Goal: Task Accomplishment & Management: Contribute content

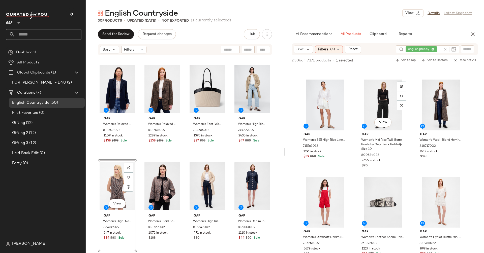
scroll to position [8253, 0]
click at [444, 121] on span "View" at bounding box center [440, 122] width 9 height 4
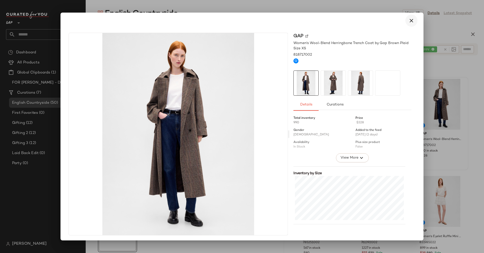
click at [408, 21] on icon "button" at bounding box center [411, 21] width 6 height 6
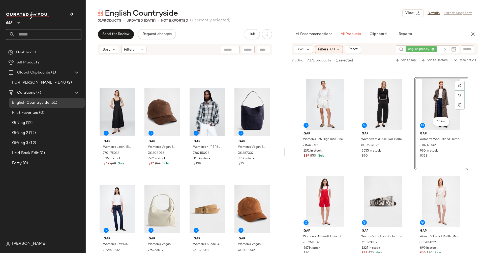
scroll to position [926, 0]
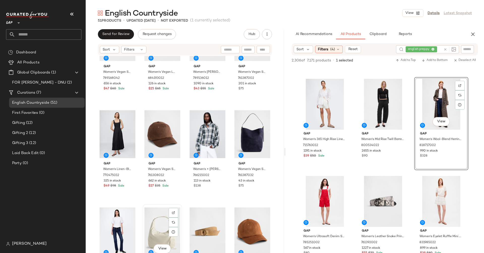
click at [167, 217] on div "View" at bounding box center [162, 231] width 36 height 51
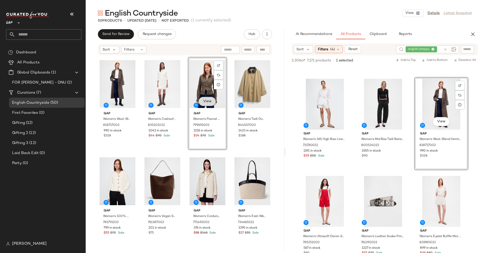
click at [206, 102] on span "View" at bounding box center [207, 101] width 9 height 4
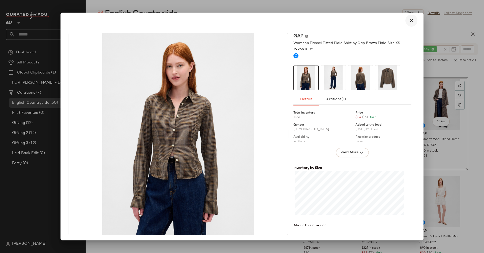
click at [408, 22] on icon "button" at bounding box center [411, 21] width 6 height 6
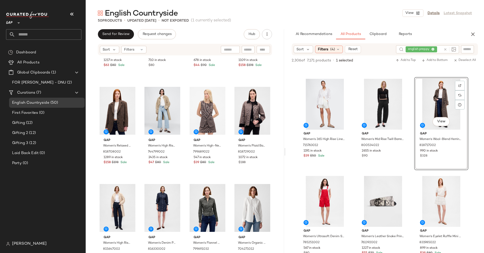
scroll to position [274, 0]
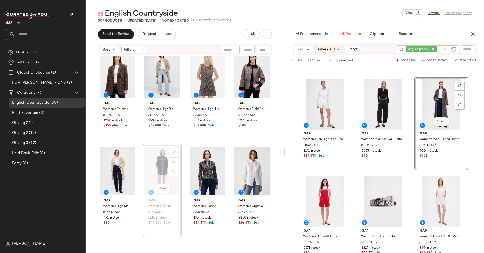
scroll to position [316, 0]
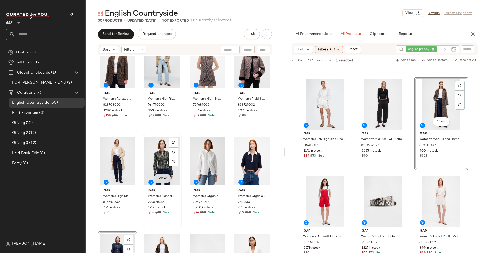
click at [159, 180] on span "View" at bounding box center [162, 179] width 9 height 4
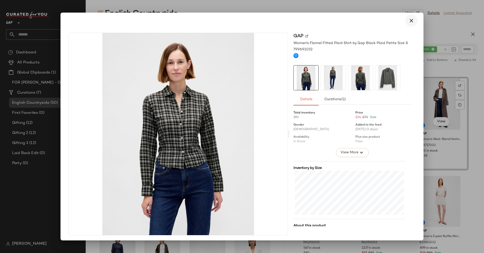
click at [408, 19] on icon "button" at bounding box center [411, 21] width 6 height 6
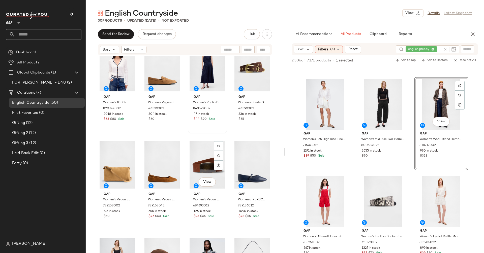
scroll to position [825, 0]
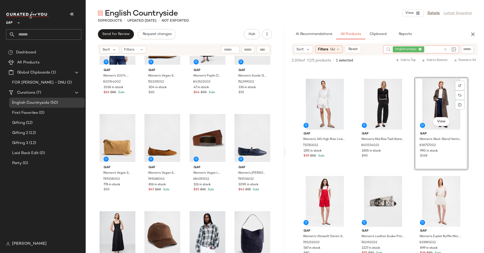
click at [444, 50] on icon at bounding box center [445, 50] width 4 height 4
click at [330, 49] on span "(4)" at bounding box center [332, 49] width 5 height 5
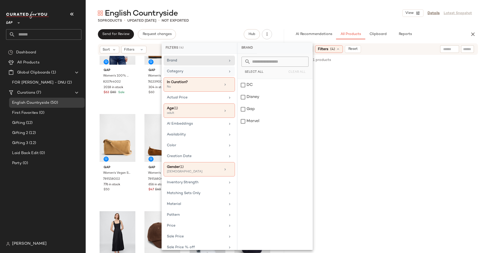
click at [185, 70] on div "Category" at bounding box center [196, 71] width 59 height 5
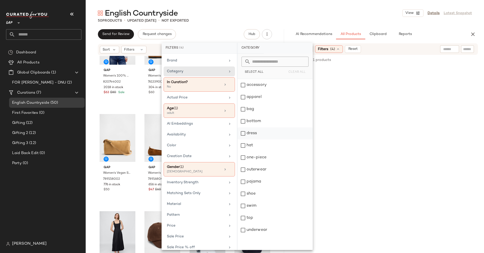
click at [243, 140] on div "dress" at bounding box center [274, 146] width 75 height 12
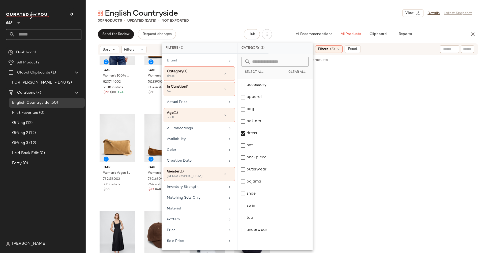
click at [290, 35] on div "AI Recommendations All Products Clipboard Reports" at bounding box center [376, 34] width 182 height 10
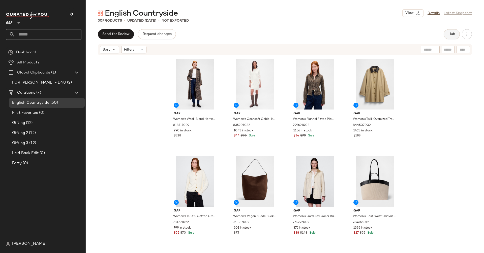
click at [452, 36] on button "Hub" at bounding box center [451, 34] width 16 height 10
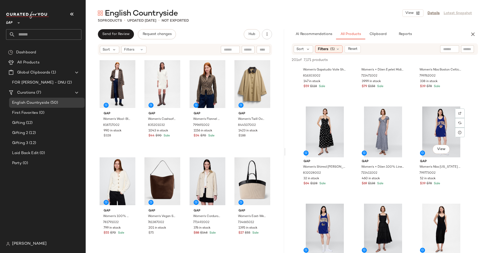
scroll to position [448, 0]
click at [387, 149] on button "View" at bounding box center [382, 149] width 17 height 9
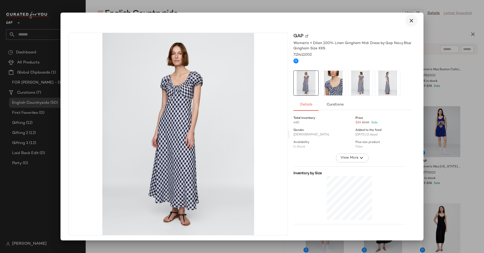
click at [409, 21] on icon "button" at bounding box center [411, 21] width 6 height 6
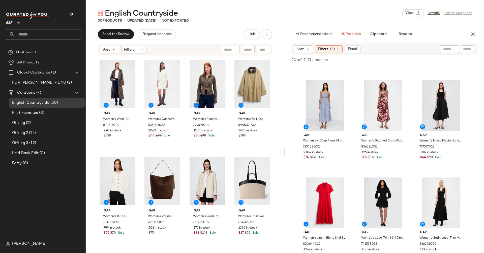
scroll to position [971, 0]
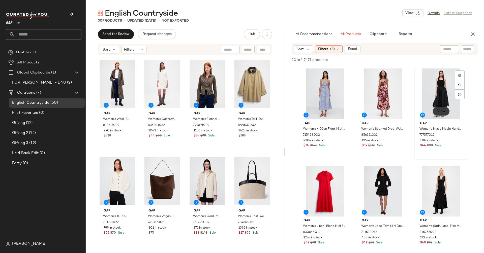
click at [442, 114] on button "View" at bounding box center [440, 111] width 17 height 9
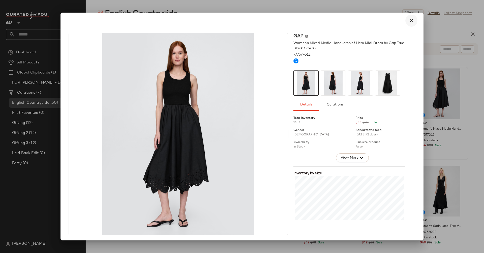
click at [408, 23] on icon "button" at bounding box center [411, 21] width 6 height 6
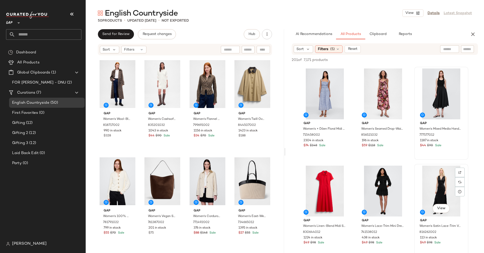
scroll to position [1016, 0]
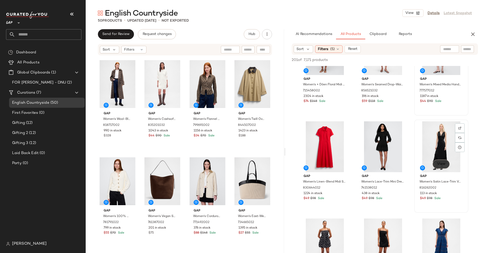
click at [439, 164] on span "View" at bounding box center [440, 164] width 9 height 4
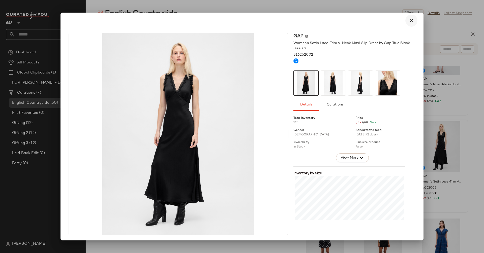
click at [407, 26] on button "button" at bounding box center [411, 21] width 12 height 12
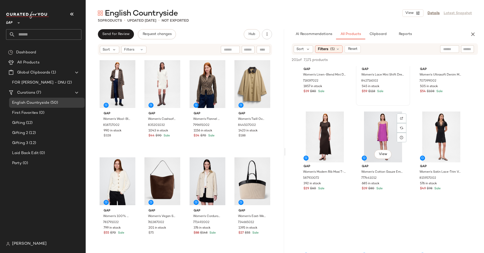
scroll to position [1332, 0]
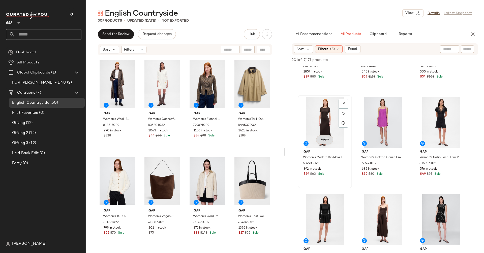
click at [325, 141] on span "View" at bounding box center [324, 140] width 9 height 4
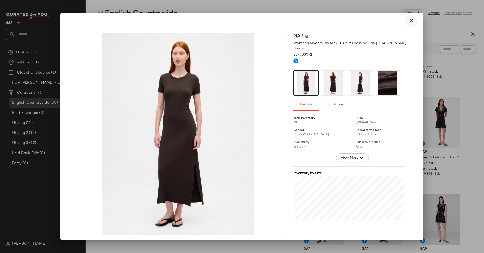
click at [408, 22] on icon "button" at bounding box center [411, 21] width 6 height 6
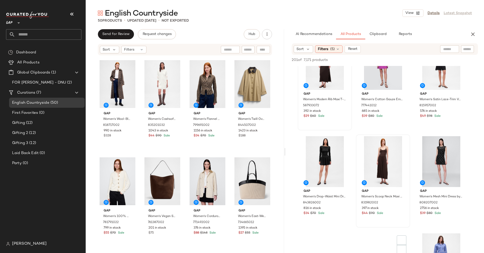
scroll to position [1475, 0]
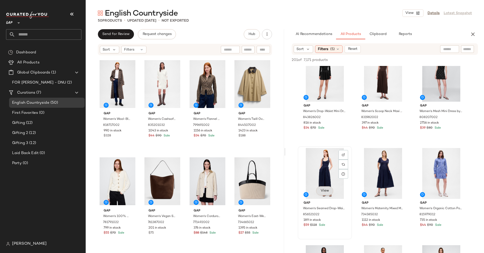
click at [328, 189] on span "View" at bounding box center [324, 191] width 9 height 4
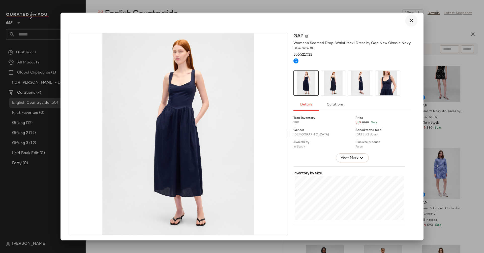
click at [408, 22] on icon "button" at bounding box center [411, 21] width 6 height 6
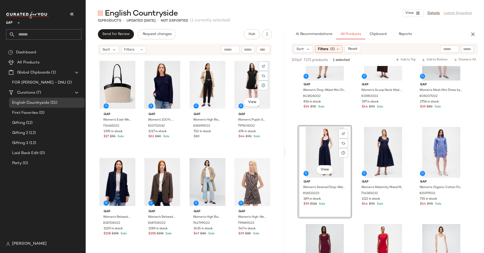
scroll to position [203, 0]
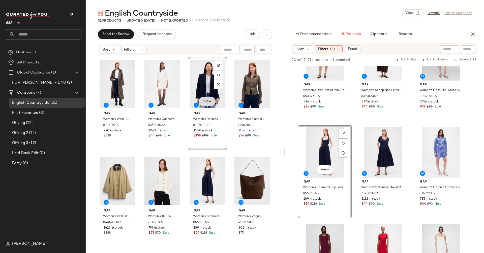
click at [208, 103] on span "View" at bounding box center [207, 101] width 9 height 4
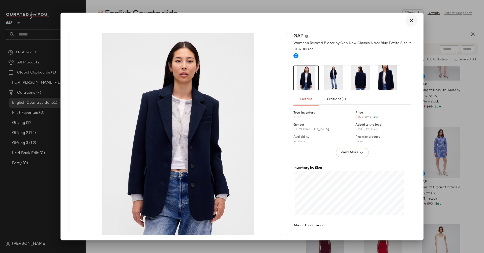
click at [409, 22] on icon "button" at bounding box center [411, 21] width 6 height 6
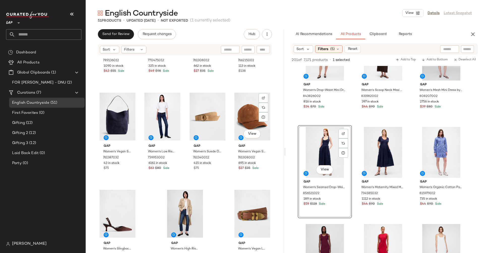
scroll to position [1052, 0]
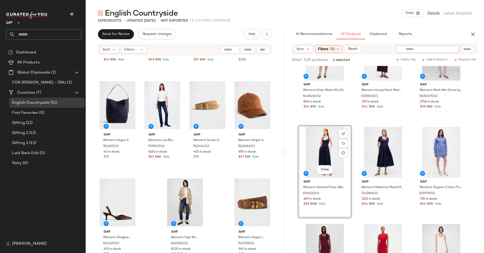
click at [452, 49] on div at bounding box center [427, 49] width 63 height 8
type input "**********"
click at [330, 49] on span "(5)" at bounding box center [332, 49] width 5 height 5
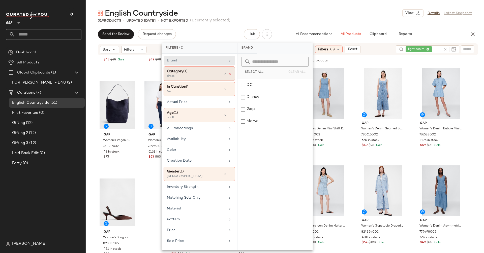
click at [228, 73] on icon at bounding box center [230, 74] width 4 height 4
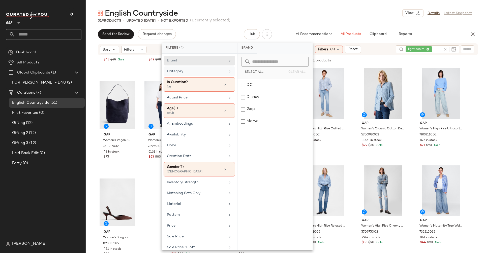
click at [287, 30] on div "AI Recommendations All Products Clipboard Reports" at bounding box center [376, 34] width 182 height 10
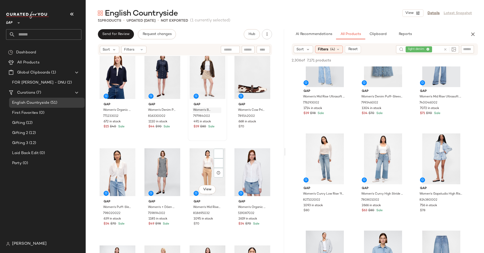
scroll to position [500, 0]
click at [198, 175] on div "View" at bounding box center [207, 171] width 36 height 51
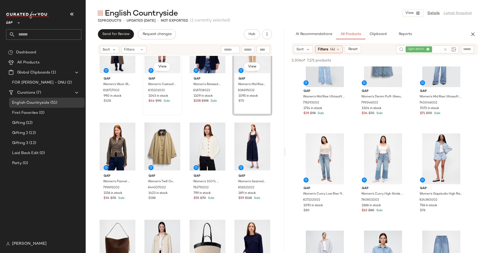
scroll to position [81, 0]
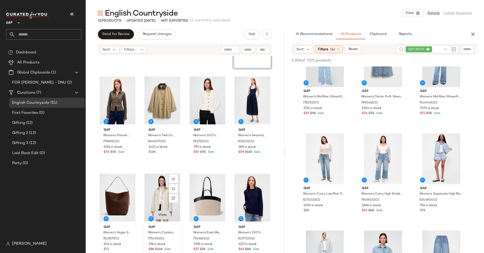
click at [160, 216] on span "View" at bounding box center [162, 215] width 9 height 4
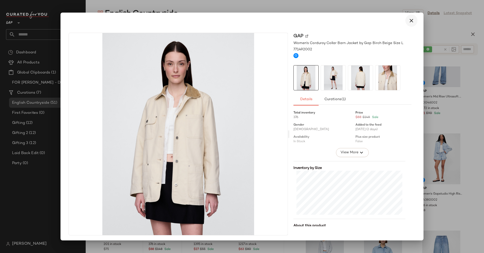
click at [409, 20] on icon "button" at bounding box center [411, 21] width 6 height 6
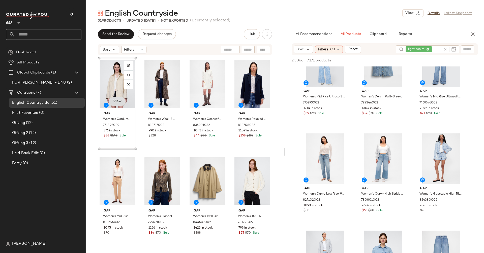
click at [119, 103] on span "View" at bounding box center [117, 101] width 9 height 4
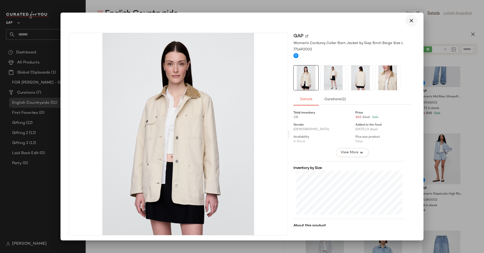
click at [406, 24] on button "button" at bounding box center [411, 21] width 12 height 12
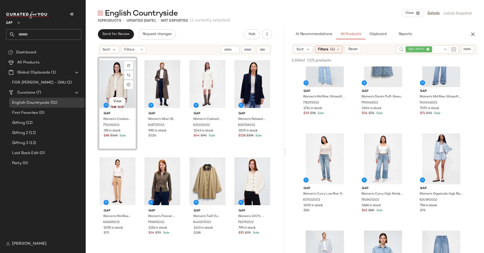
click at [443, 51] on icon at bounding box center [445, 50] width 4 height 4
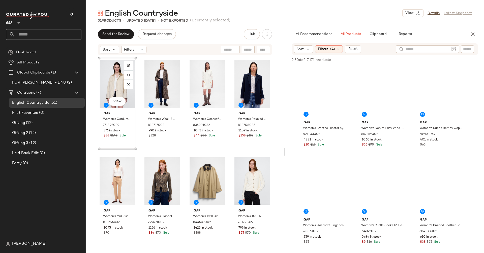
click at [473, 49] on div at bounding box center [436, 49] width 80 height 8
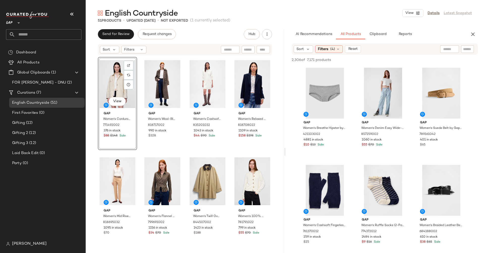
click at [465, 48] on input "text" at bounding box center [467, 49] width 9 height 5
type input "*****"
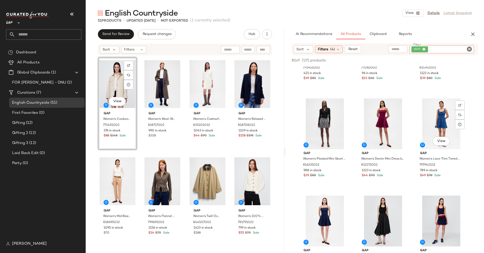
scroll to position [389, 0]
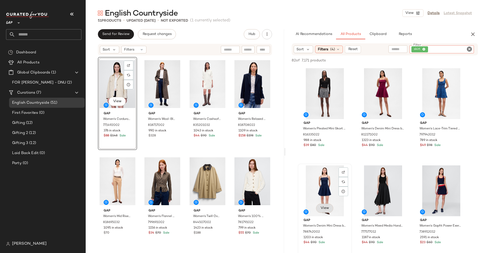
click at [321, 207] on span "View" at bounding box center [324, 208] width 9 height 4
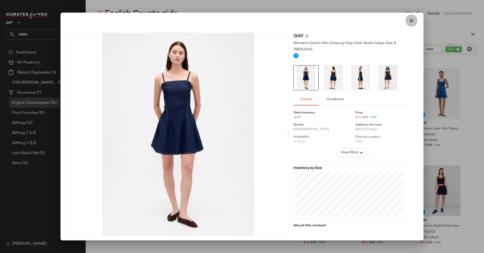
click at [410, 21] on icon "button" at bounding box center [411, 21] width 6 height 6
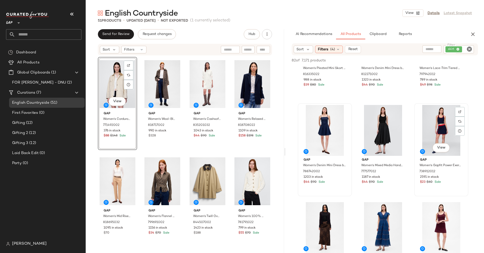
scroll to position [524, 0]
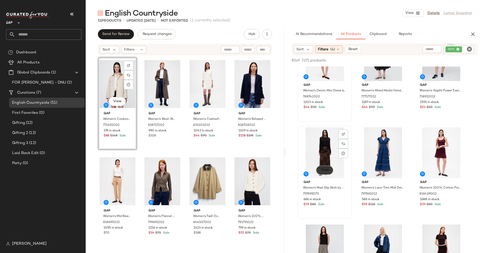
click at [324, 168] on span "View" at bounding box center [324, 170] width 9 height 4
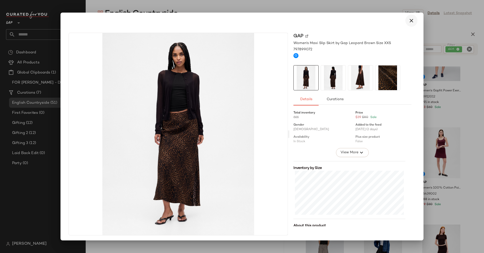
click at [411, 20] on icon "button" at bounding box center [411, 21] width 6 height 6
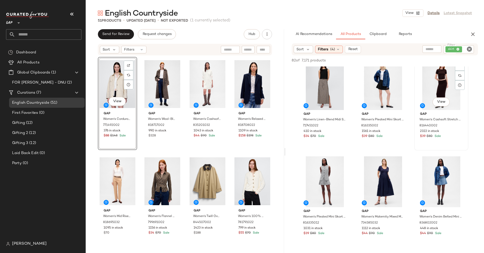
scroll to position [695, 0]
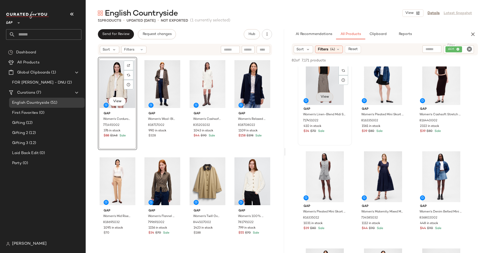
click at [324, 98] on span "View" at bounding box center [324, 97] width 9 height 4
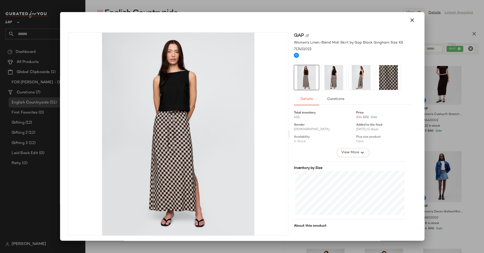
scroll to position [0, 0]
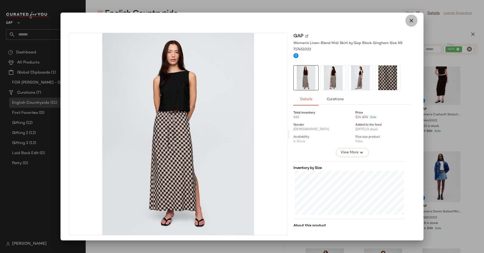
click at [409, 21] on icon "button" at bounding box center [411, 21] width 6 height 6
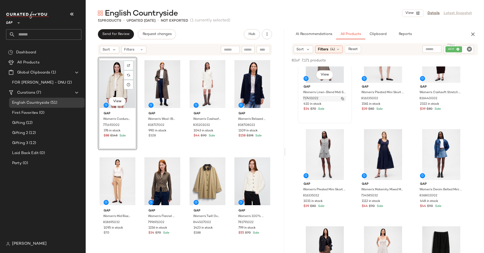
scroll to position [699, 0]
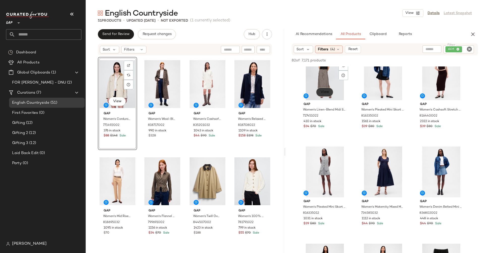
click at [324, 90] on span "View" at bounding box center [324, 92] width 9 height 4
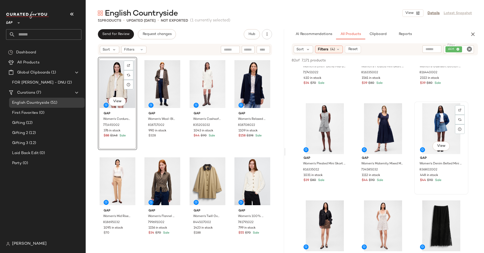
scroll to position [772, 0]
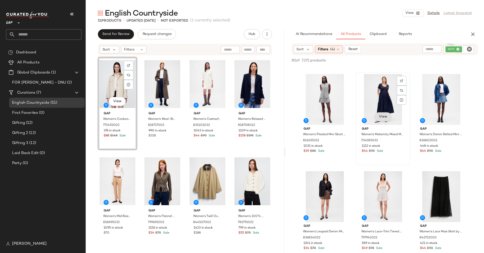
click at [388, 120] on button "View" at bounding box center [382, 116] width 17 height 9
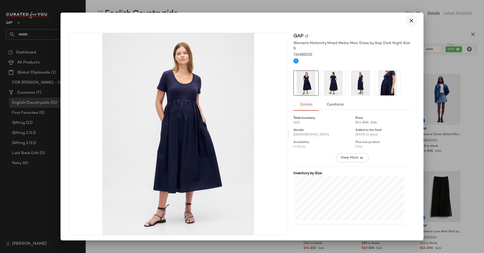
click at [405, 19] on button "button" at bounding box center [411, 21] width 12 height 12
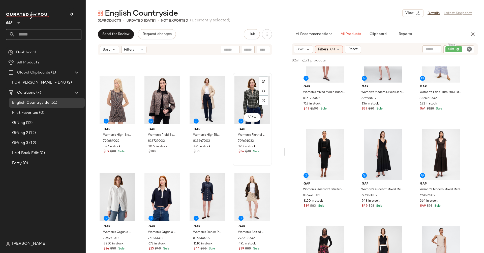
scroll to position [392, 0]
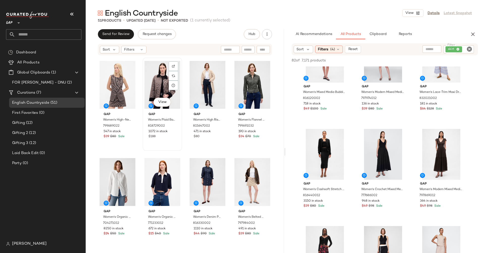
click at [156, 86] on div "View" at bounding box center [162, 84] width 36 height 51
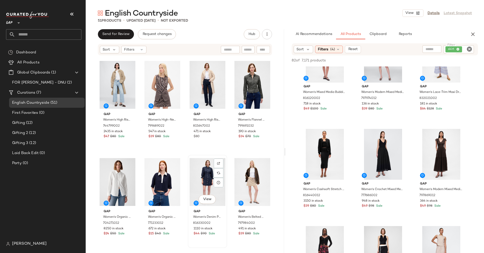
click at [211, 177] on div "View" at bounding box center [207, 182] width 36 height 51
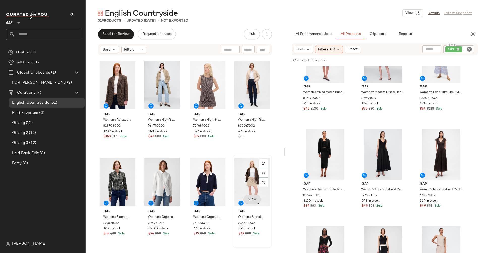
click at [249, 199] on span "View" at bounding box center [252, 199] width 9 height 4
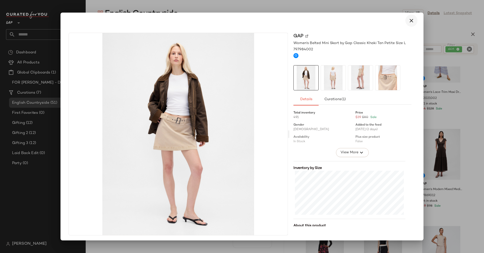
click at [408, 21] on icon "button" at bounding box center [411, 21] width 6 height 6
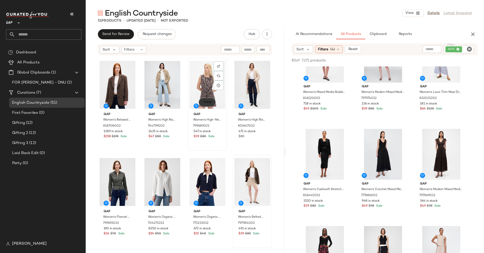
click at [203, 103] on span "View" at bounding box center [207, 102] width 9 height 4
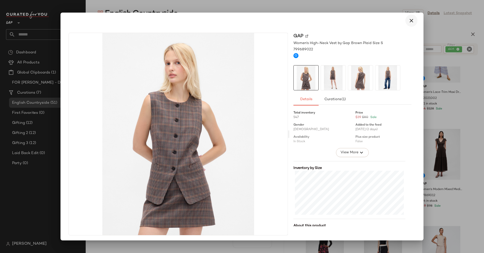
click at [408, 22] on icon "button" at bounding box center [411, 21] width 6 height 6
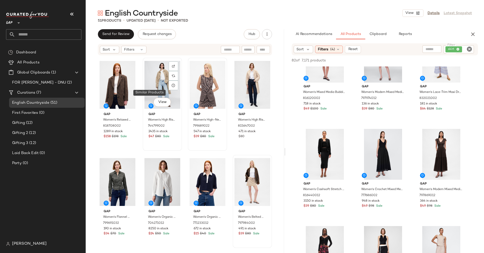
scroll to position [330, 0]
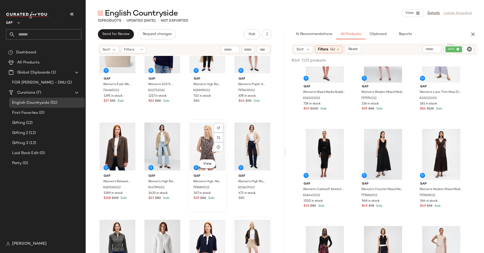
click at [208, 144] on div "View" at bounding box center [207, 146] width 36 height 51
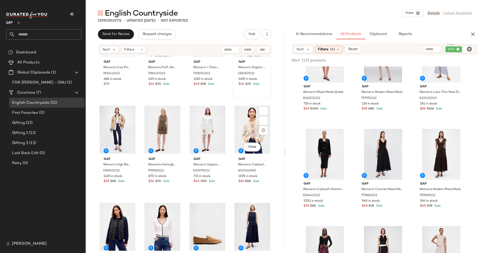
scroll to position [669, 0]
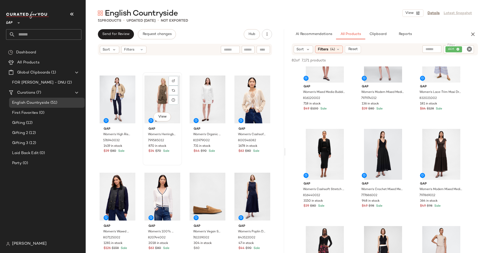
click at [152, 107] on div "View" at bounding box center [162, 99] width 36 height 51
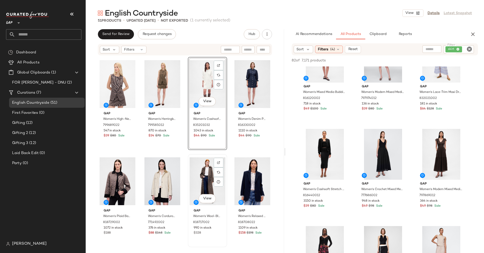
scroll to position [2, 0]
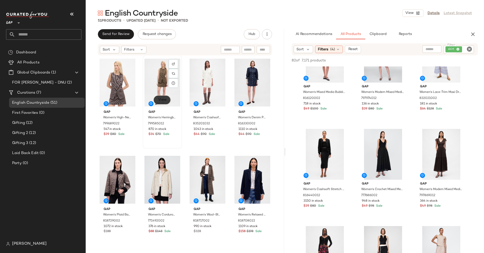
click at [161, 99] on span "View" at bounding box center [162, 100] width 9 height 4
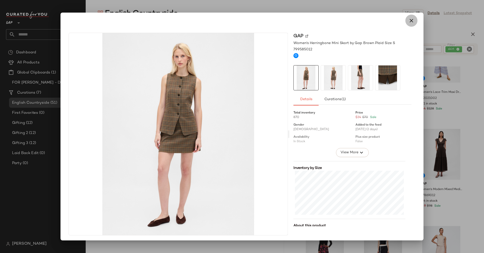
click at [408, 19] on icon "button" at bounding box center [411, 21] width 6 height 6
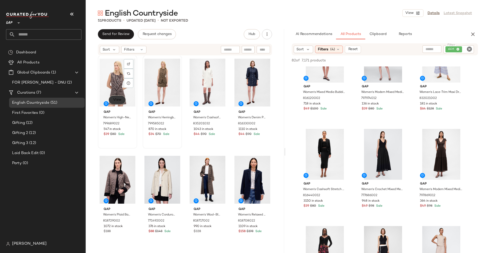
click at [115, 100] on span "View" at bounding box center [117, 100] width 9 height 4
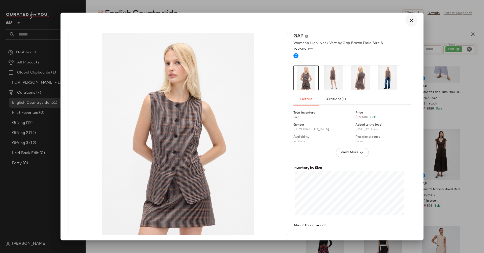
click at [408, 18] on icon "button" at bounding box center [411, 21] width 6 height 6
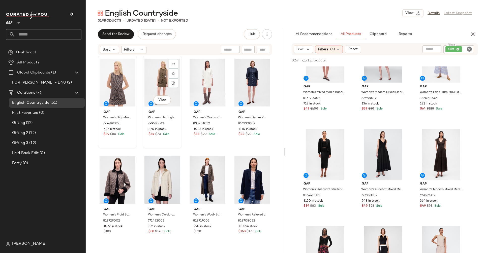
scroll to position [2, 0]
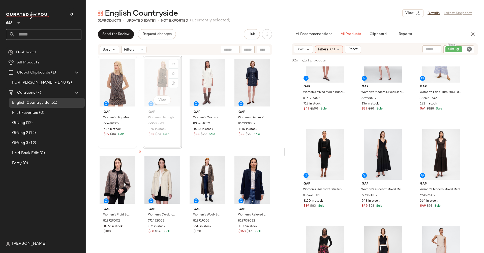
drag, startPoint x: 144, startPoint y: 87, endPoint x: 144, endPoint y: 98, distance: 11.1
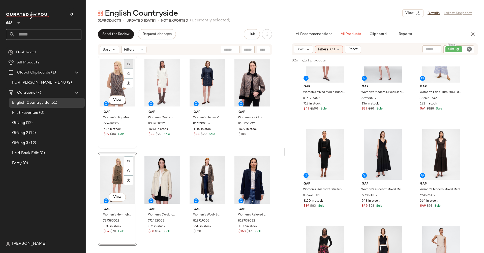
click at [129, 69] on div at bounding box center [129, 74] width 10 height 10
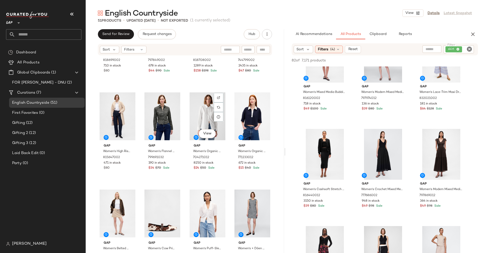
scroll to position [461, 0]
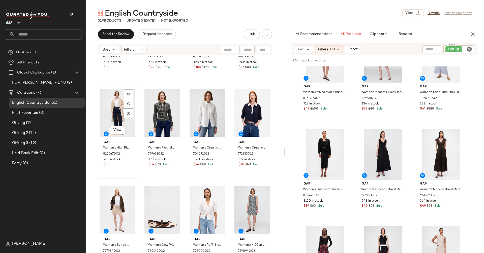
click at [112, 125] on div "View" at bounding box center [117, 112] width 36 height 51
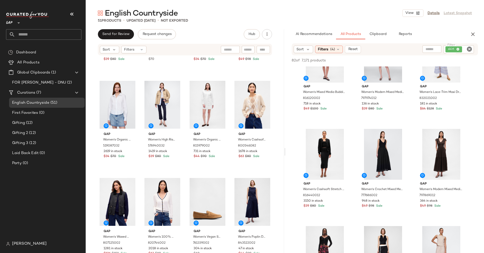
scroll to position [673, 0]
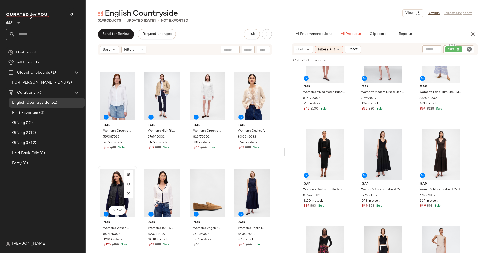
click at [106, 188] on div "View" at bounding box center [117, 193] width 36 height 51
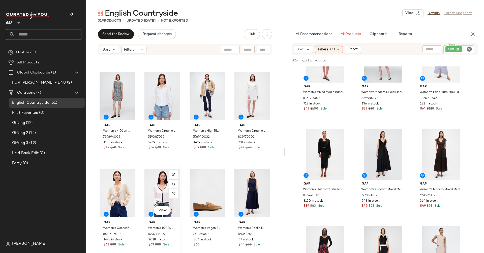
click at [158, 190] on div "View" at bounding box center [162, 193] width 36 height 51
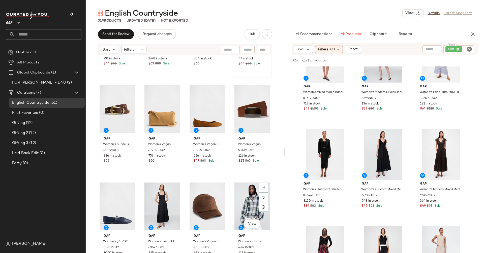
scroll to position [923, 0]
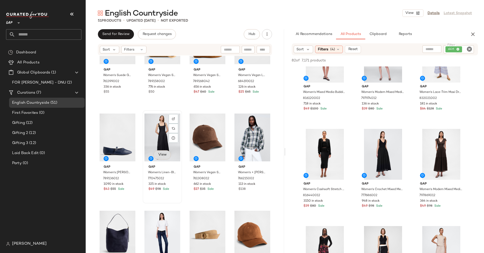
click at [161, 156] on span "View" at bounding box center [162, 155] width 9 height 4
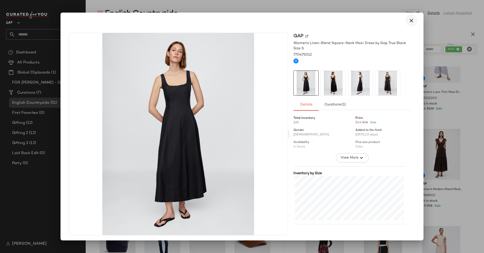
click at [408, 20] on icon "button" at bounding box center [411, 21] width 6 height 6
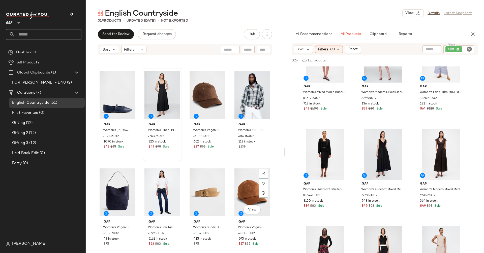
scroll to position [1020, 0]
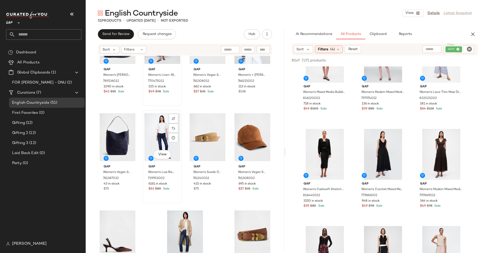
click at [160, 137] on div "View" at bounding box center [162, 137] width 36 height 51
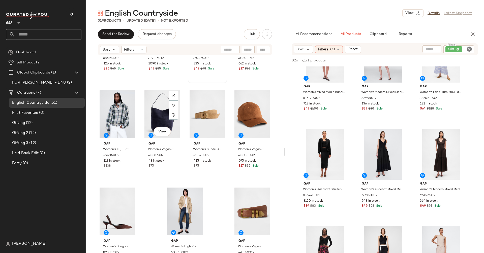
scroll to position [1052, 0]
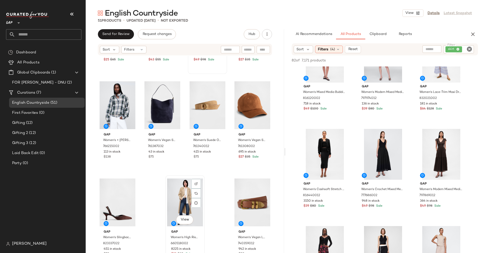
click at [177, 196] on div "View" at bounding box center [185, 202] width 36 height 51
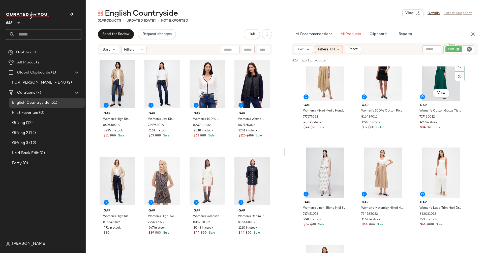
scroll to position [1482, 0]
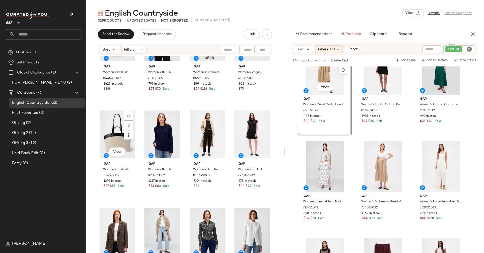
scroll to position [454, 0]
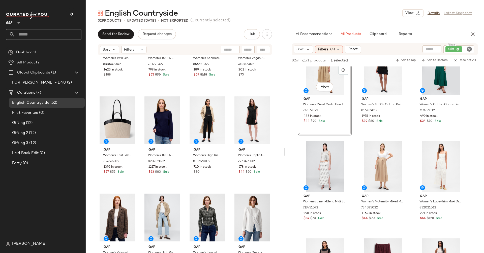
click at [469, 50] on icon "Clear Filter" at bounding box center [469, 49] width 6 height 6
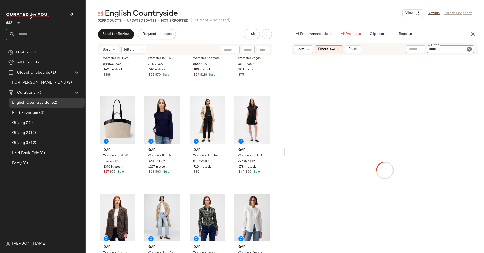
type input "******"
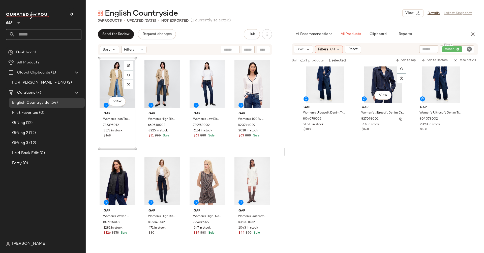
scroll to position [0, 0]
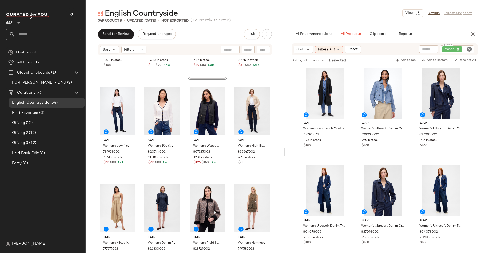
scroll to position [87, 0]
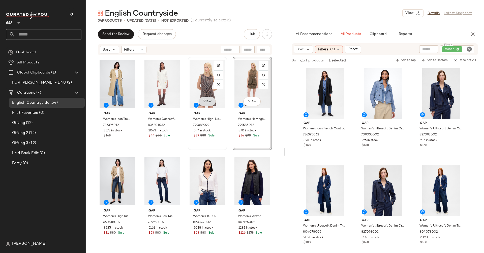
click at [203, 104] on button "View" at bounding box center [206, 101] width 17 height 9
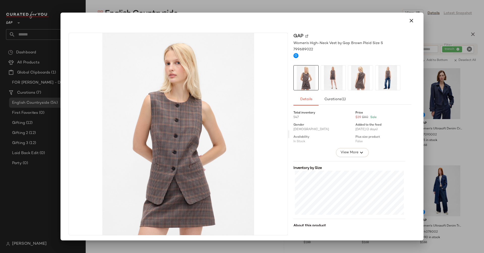
click at [329, 71] on img at bounding box center [333, 77] width 25 height 25
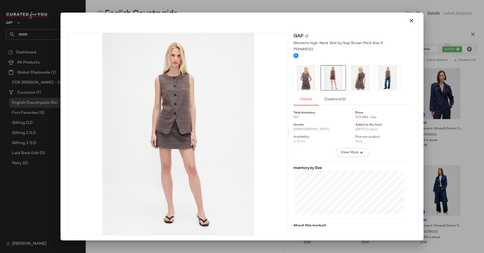
click at [359, 79] on img at bounding box center [360, 77] width 25 height 25
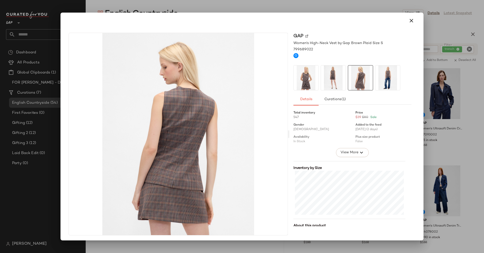
click at [383, 77] on img at bounding box center [387, 77] width 25 height 25
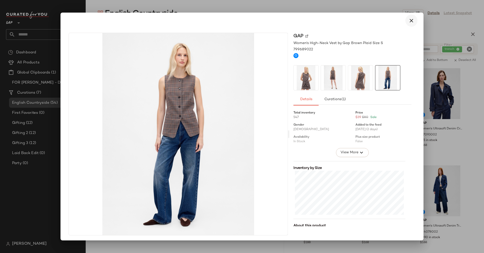
click at [408, 18] on icon "button" at bounding box center [411, 21] width 6 height 6
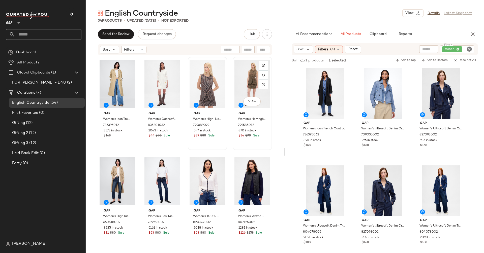
click at [250, 96] on div "View" at bounding box center [252, 84] width 36 height 51
click at [250, 98] on button "View" at bounding box center [251, 101] width 17 height 9
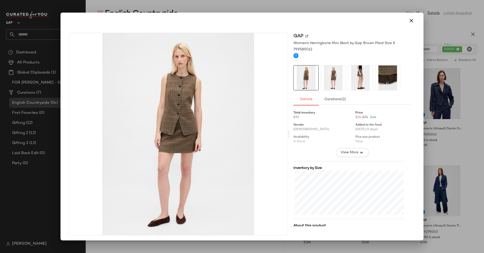
click at [321, 79] on img at bounding box center [333, 77] width 25 height 25
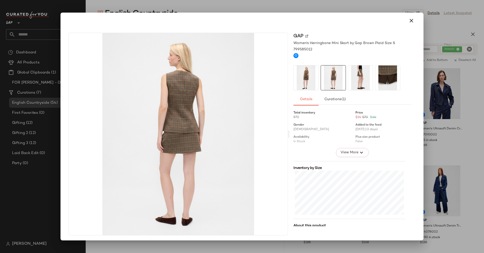
click at [362, 84] on img at bounding box center [360, 77] width 25 height 25
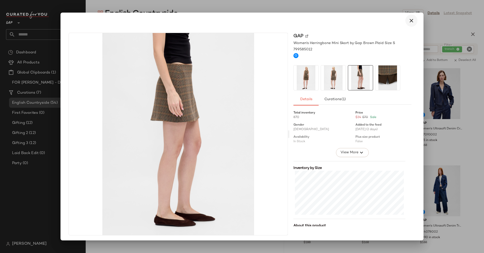
click at [408, 22] on icon "button" at bounding box center [411, 21] width 6 height 6
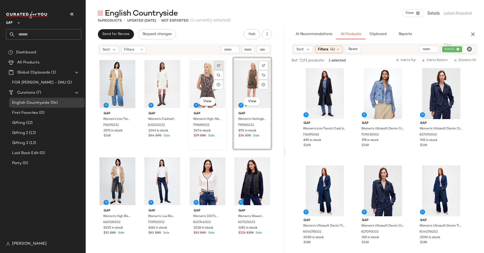
click at [217, 64] on img at bounding box center [218, 65] width 3 height 3
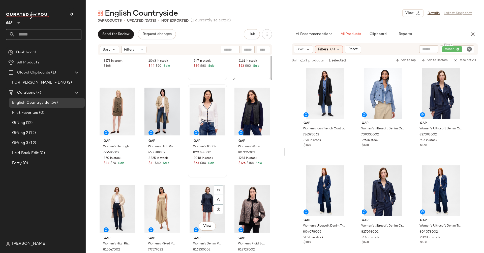
scroll to position [83, 0]
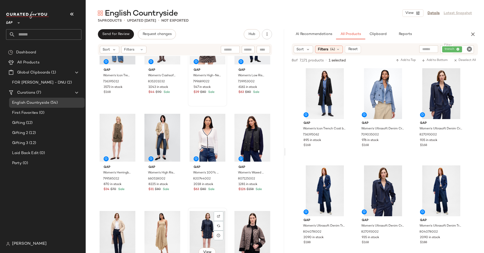
scroll to position [44, 0]
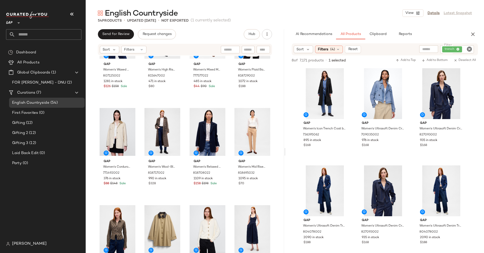
scroll to position [249, 0]
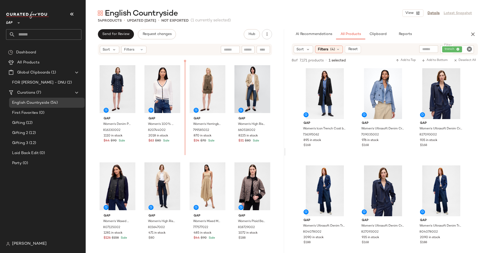
scroll to position [95, 0]
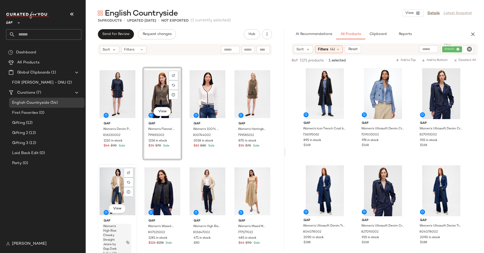
scroll to position [94, 0]
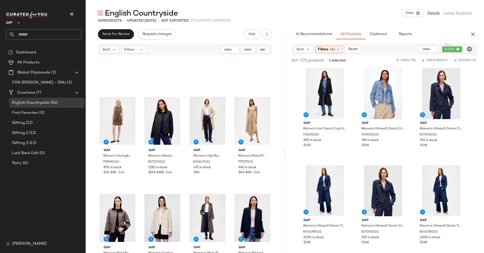
scroll to position [270, 0]
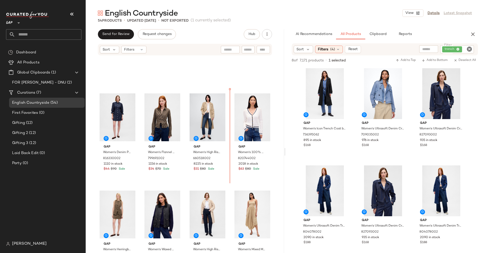
scroll to position [63, 0]
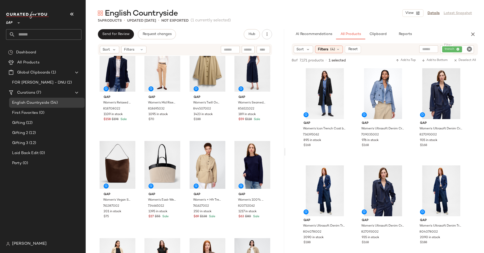
scroll to position [470, 0]
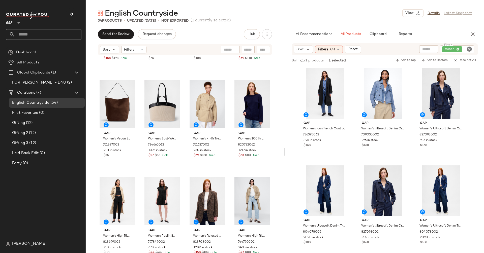
click at [96, 108] on div "Gap Women's Relaxed Blazer by Gap New Classic Navy Blue Petite Size M 818708022…" at bounding box center [185, 162] width 198 height 212
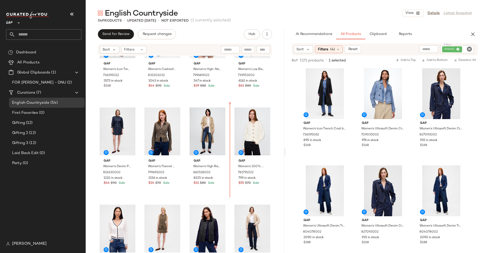
scroll to position [49, 0]
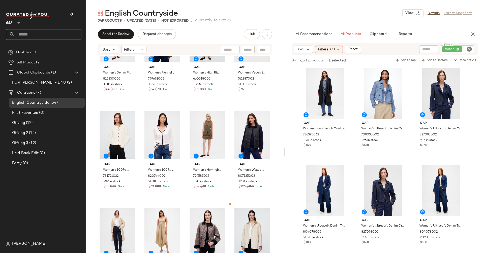
scroll to position [156, 0]
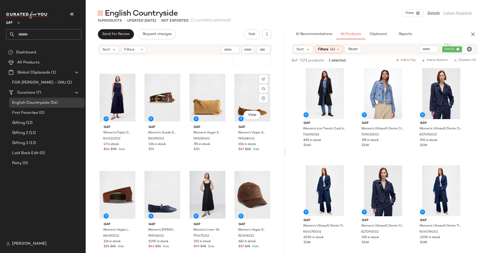
scroll to position [963, 0]
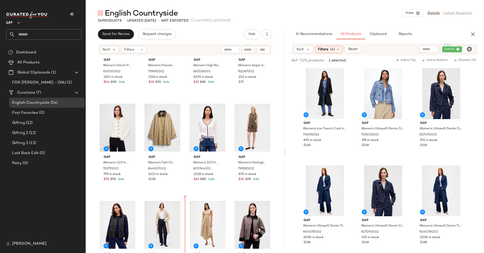
scroll to position [148, 0]
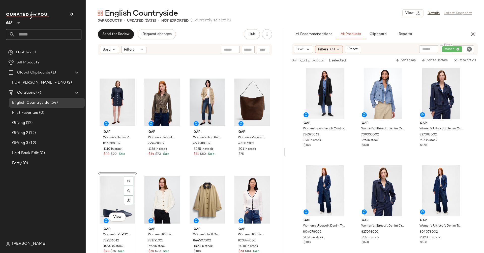
scroll to position [82, 0]
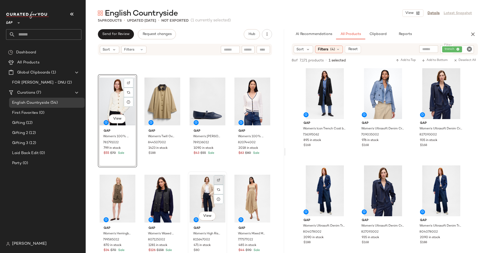
scroll to position [280, 0]
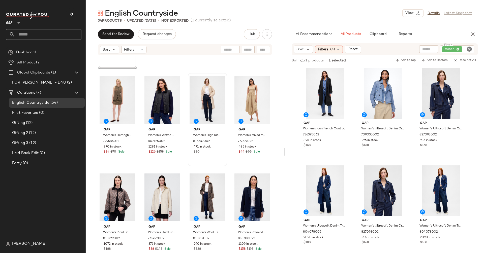
click at [469, 47] on icon "Clear Filter" at bounding box center [469, 49] width 6 height 6
click at [416, 48] on input "text" at bounding box center [427, 49] width 44 height 5
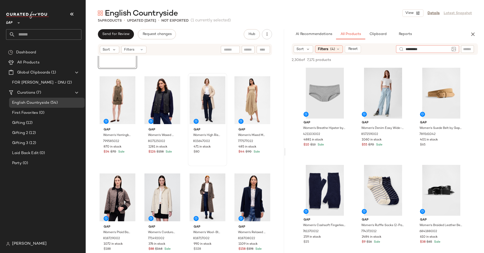
type input "**********"
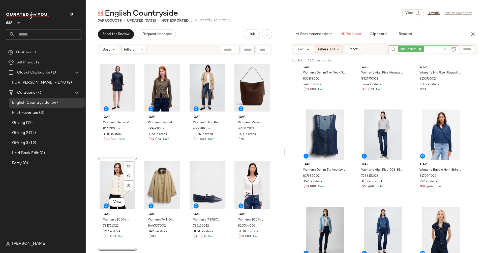
scroll to position [692, 0]
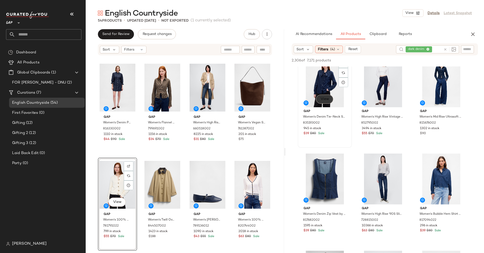
click at [328, 100] on span "View" at bounding box center [324, 99] width 9 height 4
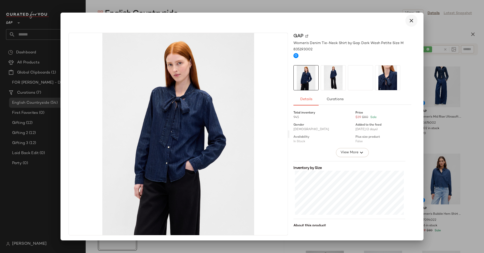
click at [411, 18] on icon "button" at bounding box center [411, 21] width 6 height 6
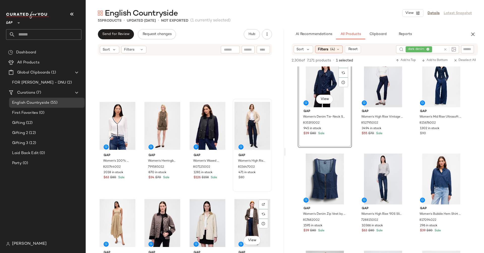
scroll to position [222, 0]
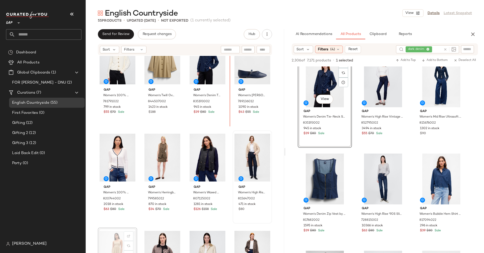
scroll to position [223, 0]
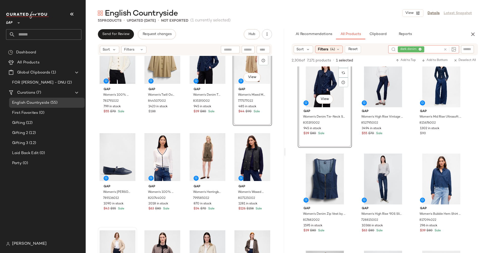
click at [447, 50] on icon at bounding box center [445, 50] width 4 height 4
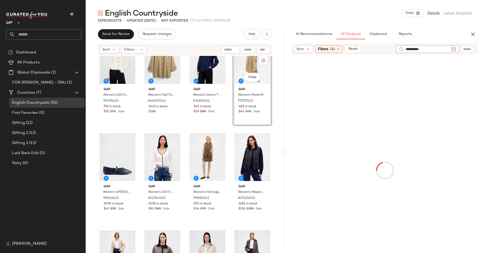
type input "**********"
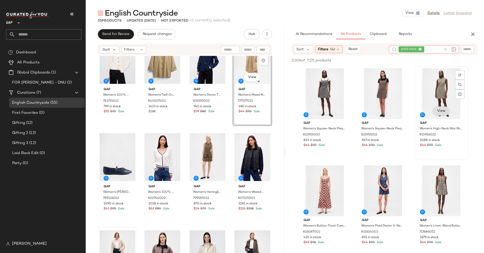
click at [441, 109] on span "View" at bounding box center [440, 111] width 9 height 4
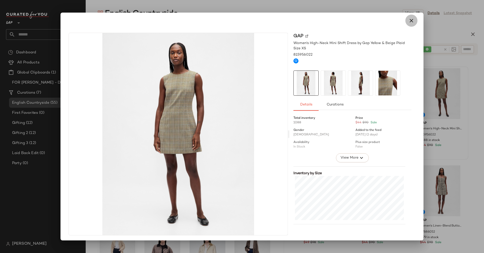
click at [409, 22] on icon "button" at bounding box center [411, 21] width 6 height 6
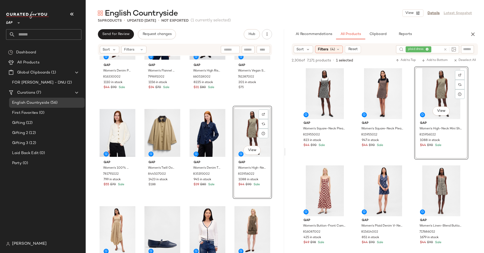
scroll to position [168, 0]
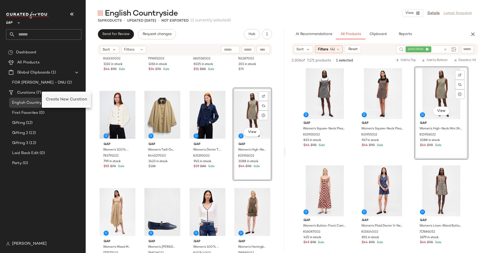
click at [53, 97] on div "Create New Curation" at bounding box center [66, 100] width 41 height 6
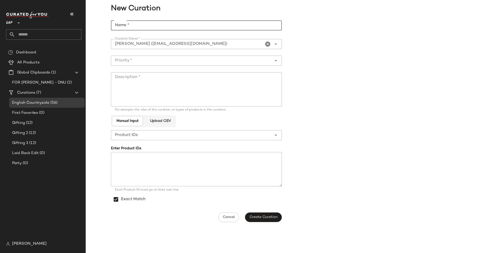
click at [147, 29] on input "Name *" at bounding box center [196, 25] width 171 height 10
type input "**********"
click at [167, 60] on input "Priority *" at bounding box center [191, 61] width 161 height 6
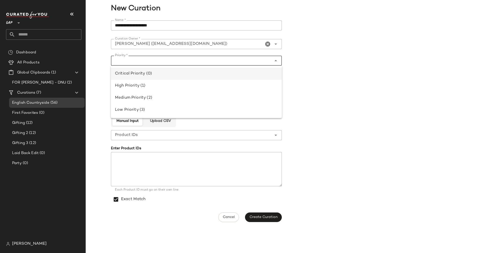
click at [166, 72] on div "Critical Priority (0)" at bounding box center [196, 74] width 163 height 6
type input "**********"
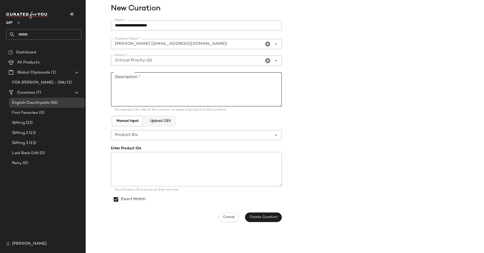
click at [166, 85] on textarea "Description *" at bounding box center [196, 89] width 171 height 34
type textarea "**********"
click at [268, 217] on span "Create Curation" at bounding box center [263, 217] width 28 height 4
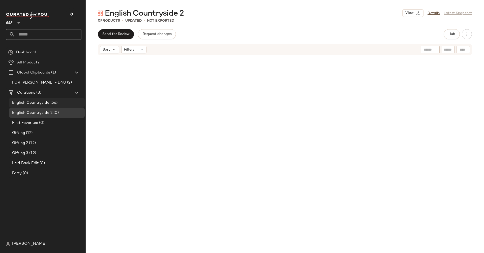
click at [40, 99] on div "English Countryside (56)" at bounding box center [47, 103] width 76 height 10
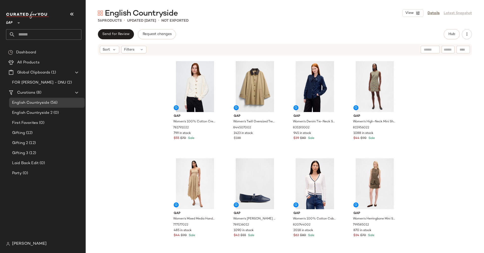
scroll to position [199, 0]
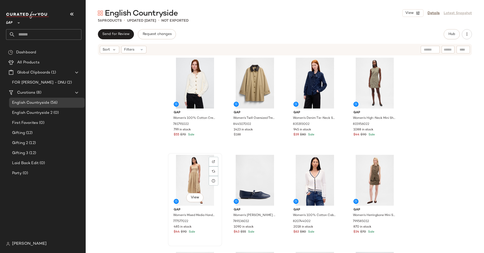
click at [191, 164] on div "View" at bounding box center [194, 180] width 51 height 51
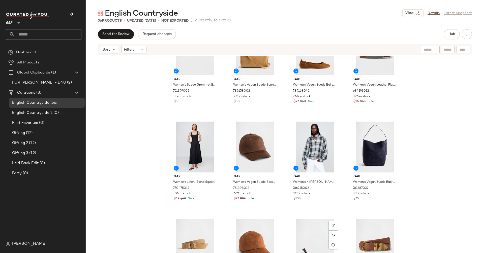
scroll to position [1149, 0]
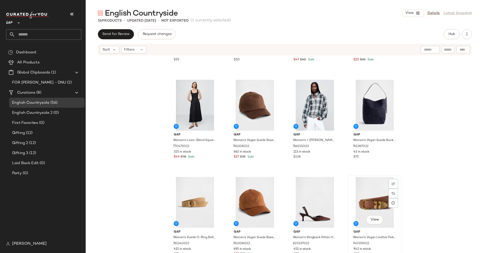
click at [371, 204] on div "View" at bounding box center [374, 202] width 51 height 51
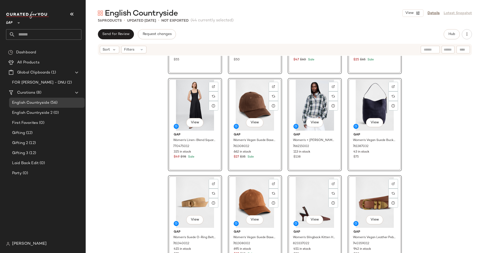
scroll to position [1149, 0]
click at [56, 116] on div "English Countryside 2 (44)" at bounding box center [47, 113] width 76 height 10
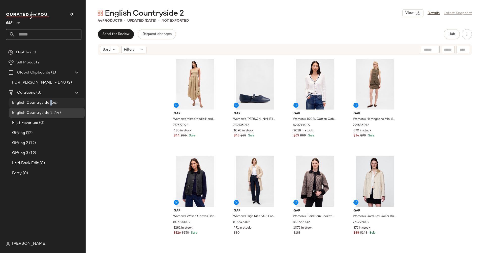
click at [52, 100] on span "(56)" at bounding box center [53, 103] width 8 height 6
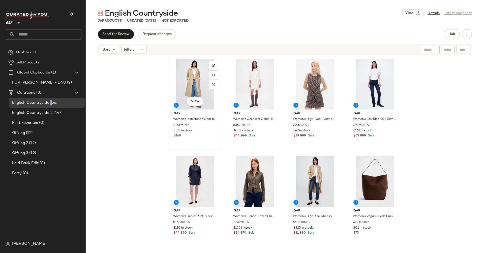
click at [195, 85] on div "View" at bounding box center [194, 84] width 51 height 51
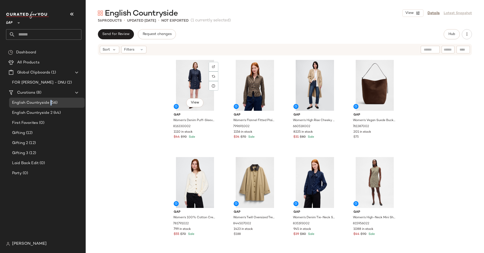
scroll to position [110, 0]
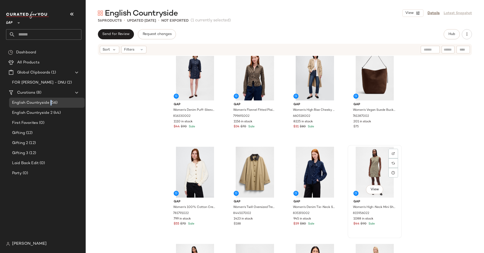
click at [366, 158] on div "View" at bounding box center [374, 172] width 51 height 51
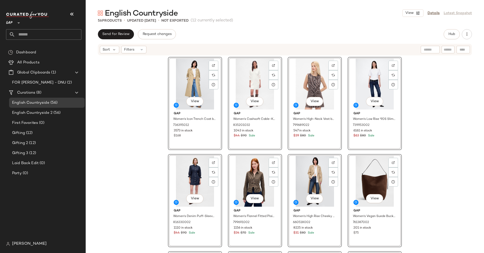
click at [419, 169] on div "View Gap Women's Icon Trench Coat by Gap Khaki Tan Size XS 736395012 3573 in st…" at bounding box center [285, 162] width 398 height 212
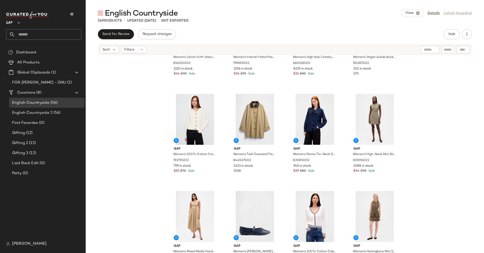
scroll to position [174, 0]
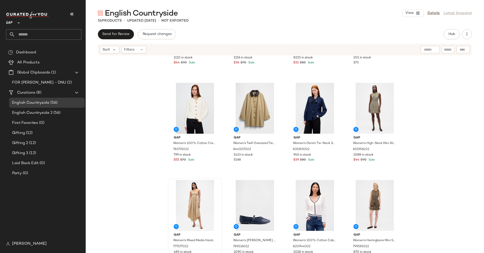
click at [196, 207] on div at bounding box center [194, 205] width 51 height 51
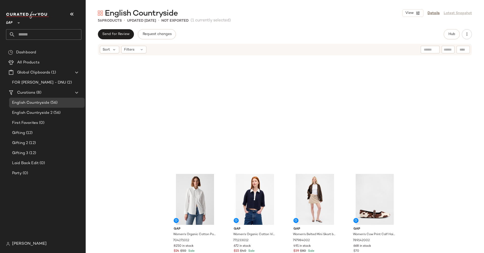
scroll to position [1149, 0]
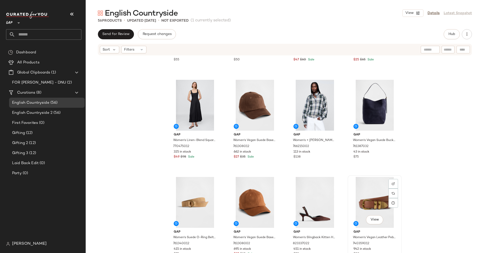
click at [370, 185] on div "View" at bounding box center [374, 202] width 51 height 51
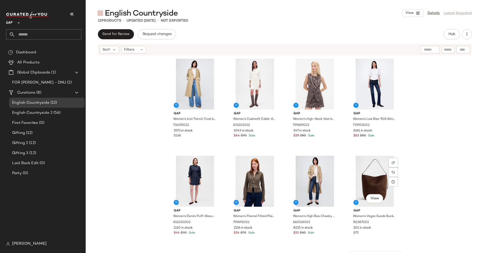
scroll to position [76, 0]
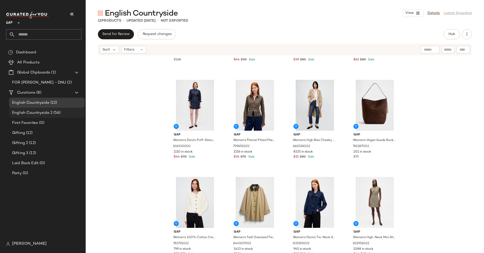
click at [50, 111] on span "English Countryside 2" at bounding box center [32, 113] width 40 height 6
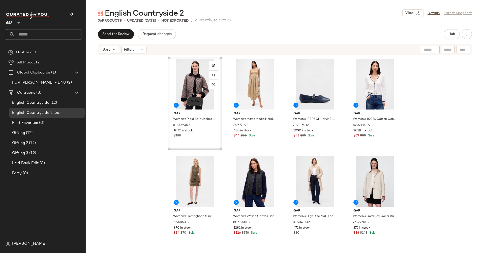
click at [194, 100] on span "View" at bounding box center [194, 101] width 9 height 4
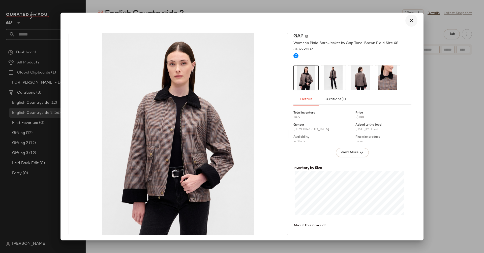
click at [409, 20] on icon "button" at bounding box center [411, 21] width 6 height 6
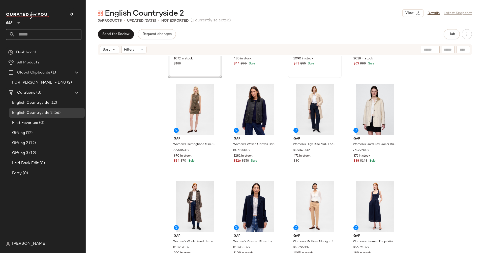
scroll to position [81, 0]
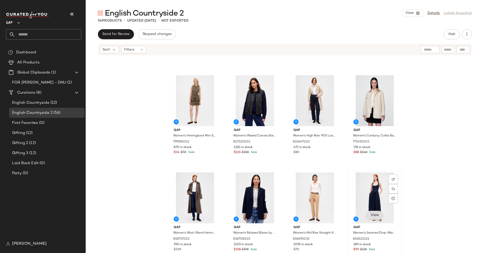
click at [372, 215] on span "View" at bounding box center [374, 215] width 9 height 4
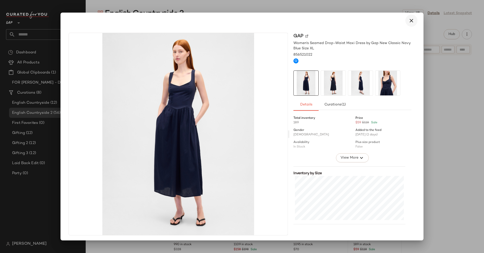
click at [408, 19] on icon "button" at bounding box center [411, 21] width 6 height 6
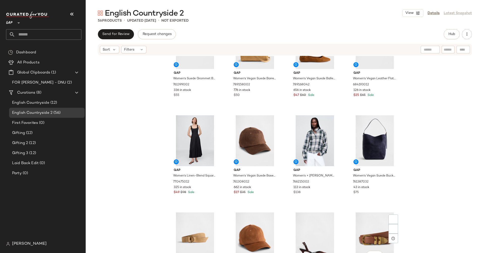
scroll to position [870, 0]
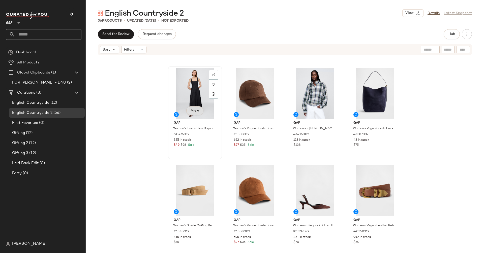
click at [189, 107] on button "View" at bounding box center [194, 110] width 17 height 9
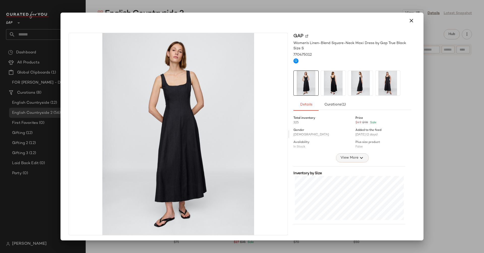
click at [352, 155] on span "View More" at bounding box center [349, 158] width 18 height 6
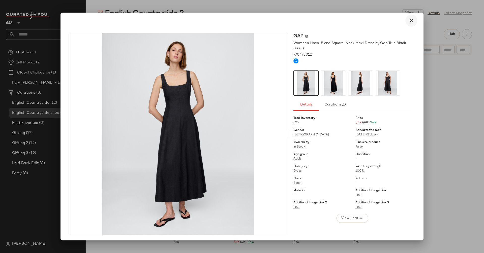
click at [409, 20] on icon "button" at bounding box center [411, 21] width 6 height 6
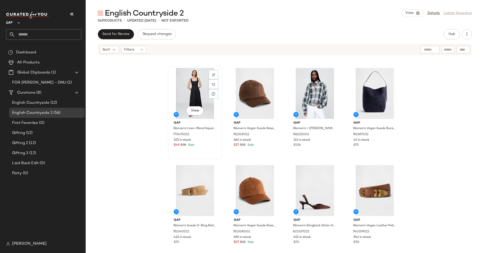
click at [193, 102] on div "View" at bounding box center [194, 93] width 51 height 51
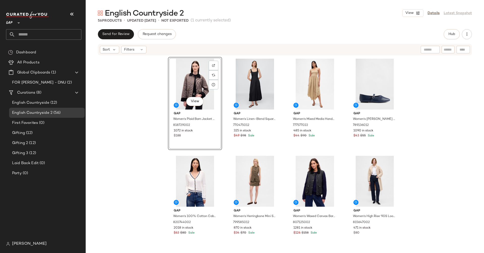
click at [424, 93] on div "View Gap Women's Plaid Barn Jacket by Gap Tonal Brown Plaid Size XS 818729002 1…" at bounding box center [285, 162] width 398 height 212
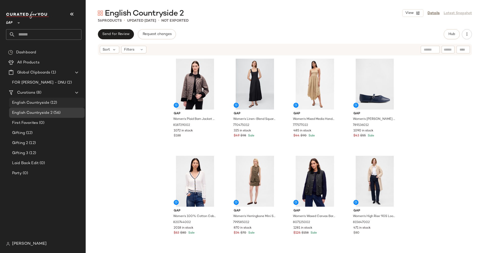
click at [39, 102] on span "English Countryside" at bounding box center [30, 103] width 37 height 6
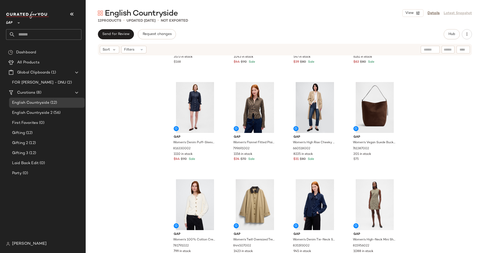
scroll to position [76, 0]
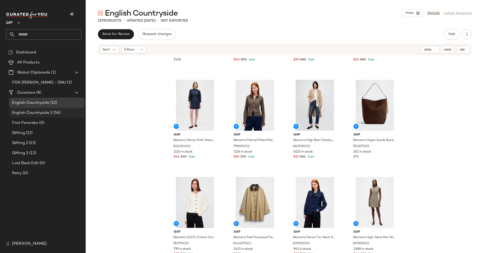
click at [38, 110] on span "English Countryside 2" at bounding box center [32, 113] width 40 height 6
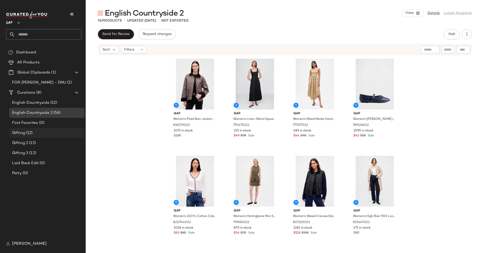
click at [33, 132] on div "Gifting (12)" at bounding box center [47, 133] width 72 height 6
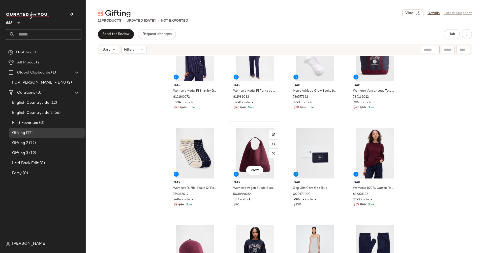
scroll to position [76, 0]
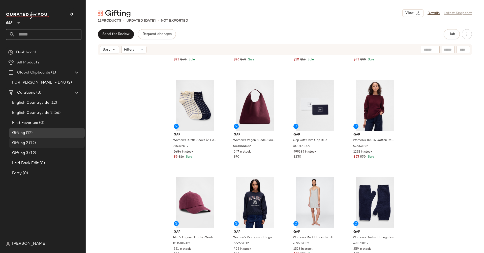
click at [39, 140] on div "Gifting 2 (12)" at bounding box center [47, 143] width 76 height 10
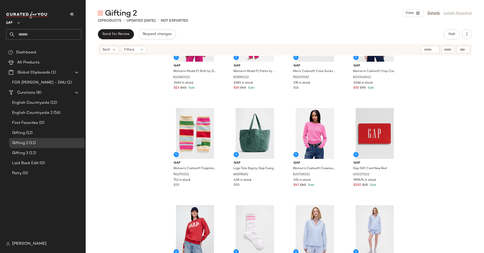
scroll to position [76, 0]
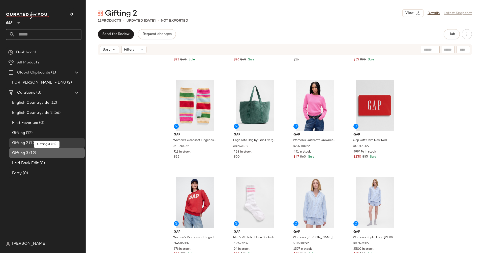
click at [24, 156] on div "Gifting 3 (12)" at bounding box center [47, 153] width 76 height 10
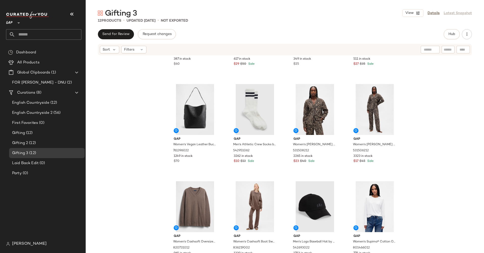
scroll to position [76, 0]
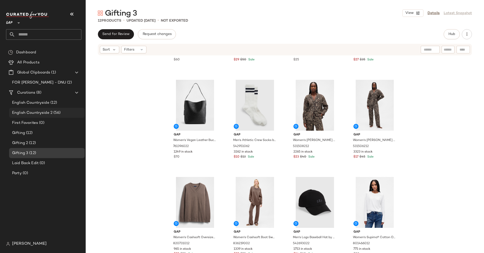
click at [30, 113] on span "English Countryside 2" at bounding box center [32, 113] width 40 height 6
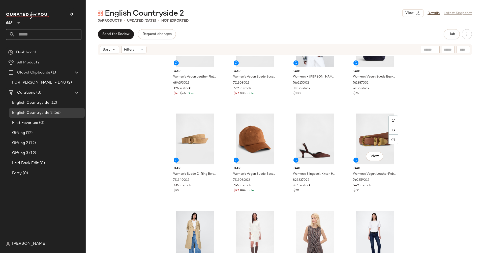
scroll to position [927, 0]
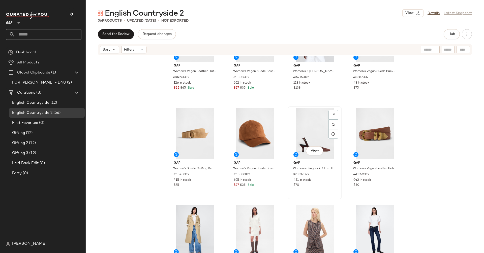
click at [315, 134] on div "View" at bounding box center [314, 133] width 51 height 51
